Goal: Task Accomplishment & Management: Use online tool/utility

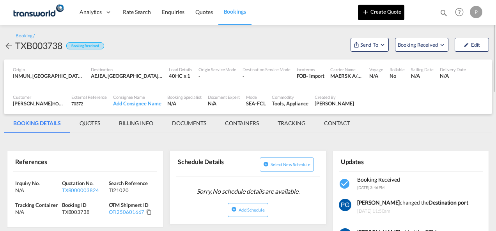
click at [379, 14] on button "Create Quote" at bounding box center [381, 13] width 46 height 16
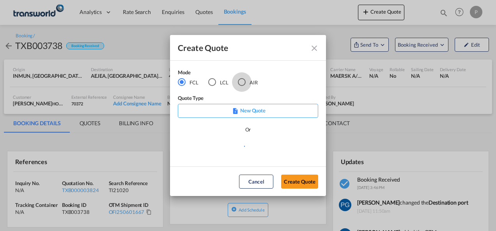
click at [241, 82] on div "AIR" at bounding box center [242, 82] width 8 height 8
click at [297, 183] on button "Create Quote" at bounding box center [299, 182] width 37 height 14
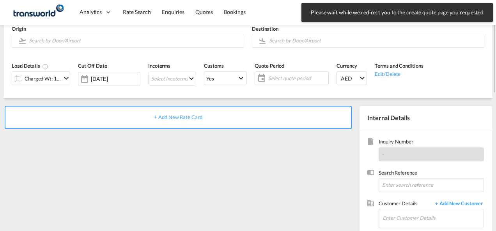
scroll to position [70, 0]
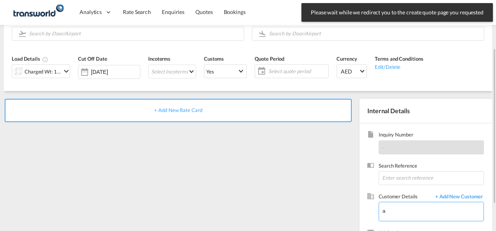
click at [401, 209] on input "a" at bounding box center [432, 212] width 101 height 18
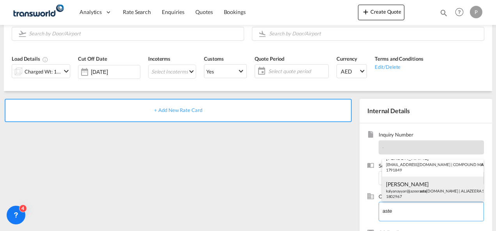
scroll to position [11, 0]
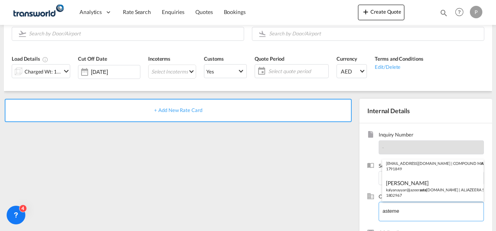
type input "astemed"
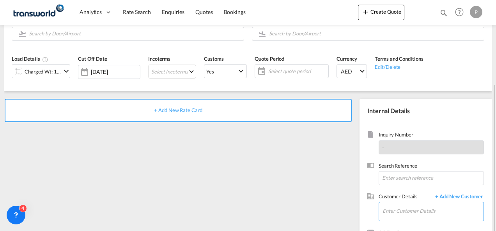
scroll to position [110, 0]
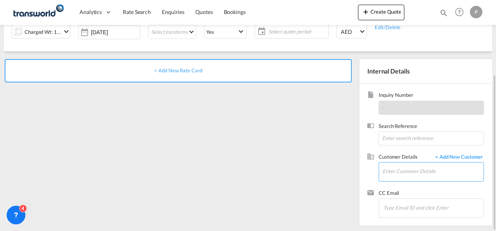
click at [406, 170] on input "Enter Customer Details" at bounding box center [432, 172] width 101 height 18
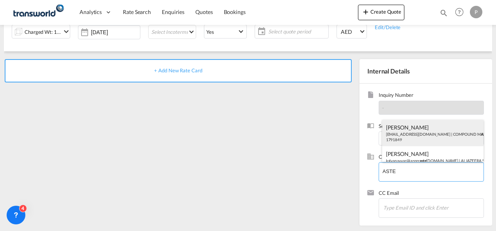
scroll to position [11, 0]
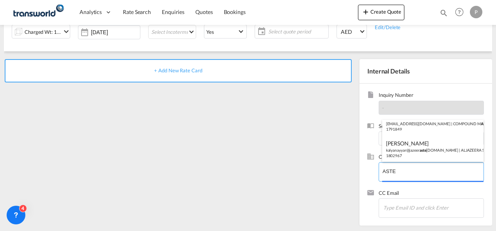
click at [418, 171] on body "Analytics Dashboard Rate Search Enquiries Quotes Bookings" at bounding box center [248, 115] width 496 height 231
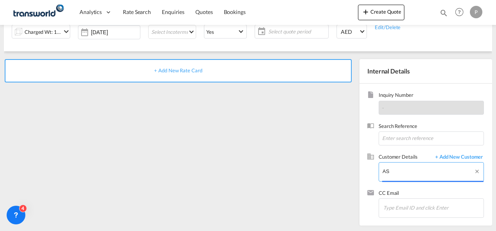
type input "A"
